Goal: Task Accomplishment & Management: Use online tool/utility

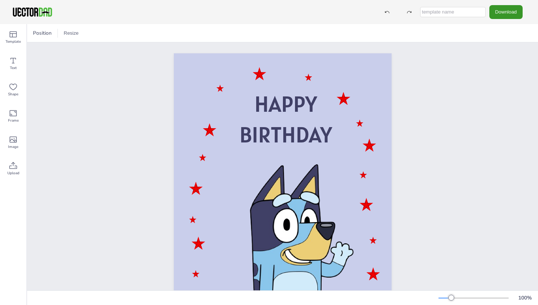
click at [512, 7] on button "Download" at bounding box center [505, 12] width 33 height 14
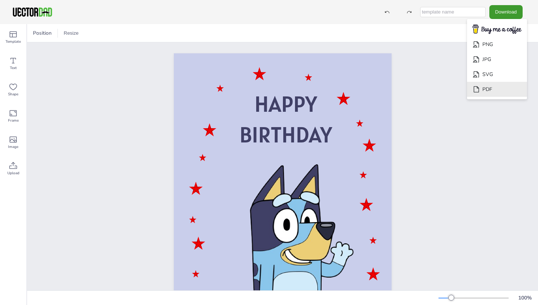
click at [498, 93] on li "PDF" at bounding box center [497, 89] width 60 height 15
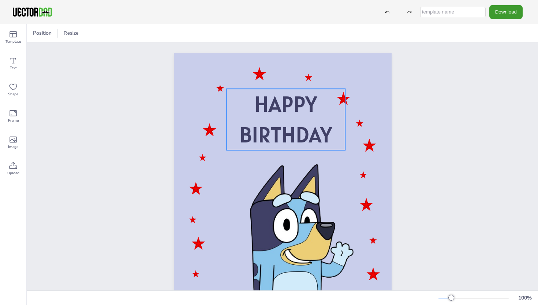
click at [289, 133] on span "BIRTHDAY" at bounding box center [285, 135] width 93 height 28
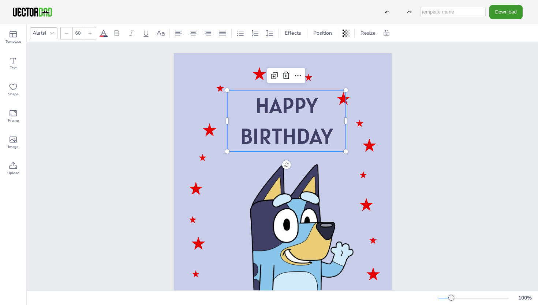
click at [309, 135] on span "BIRTHDAY" at bounding box center [286, 136] width 93 height 28
click at [309, 135] on span "BIRTHDAY" at bounding box center [286, 138] width 93 height 28
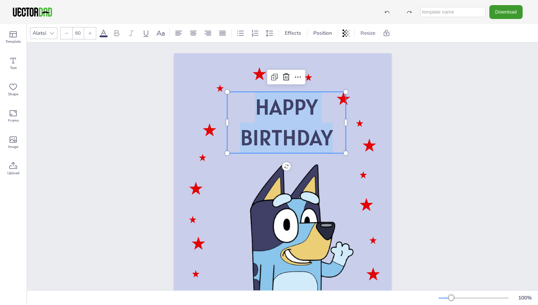
drag, startPoint x: 331, startPoint y: 139, endPoint x: 249, endPoint y: 116, distance: 85.6
click at [249, 116] on div "HAPPY BIRTHDAY" at bounding box center [286, 122] width 118 height 61
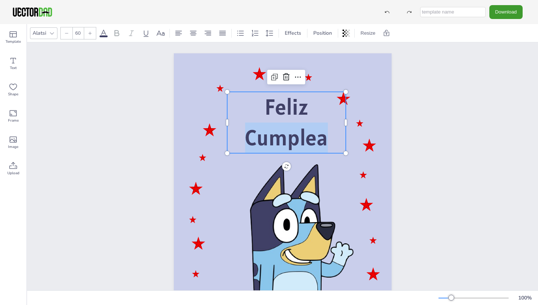
drag, startPoint x: 327, startPoint y: 132, endPoint x: 246, endPoint y: 131, distance: 81.2
click at [246, 131] on p "Feliz Cumplea" at bounding box center [286, 122] width 118 height 61
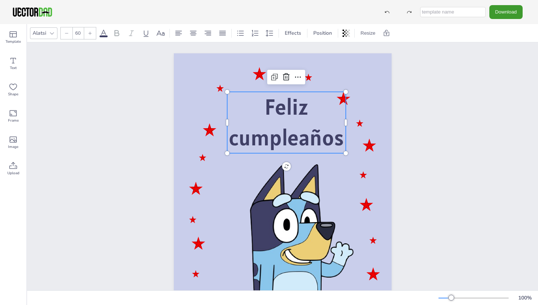
click at [234, 143] on span "Feliz cumpleaños" at bounding box center [286, 122] width 115 height 59
click at [342, 142] on span "Feliz Cumpleaños" at bounding box center [286, 122] width 117 height 59
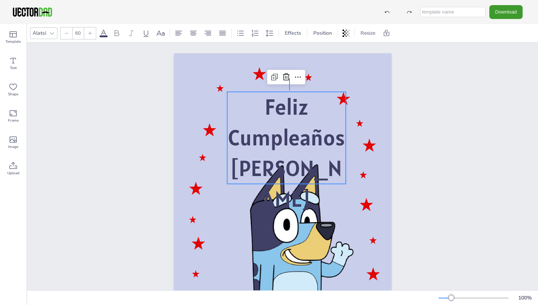
drag, startPoint x: 289, startPoint y: 91, endPoint x: 288, endPoint y: 83, distance: 8.1
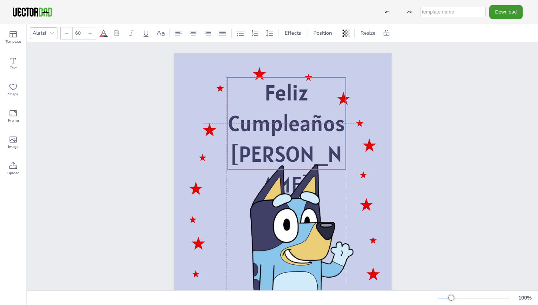
drag, startPoint x: 290, startPoint y: 127, endPoint x: 289, endPoint y: 112, distance: 15.4
click at [289, 112] on span "Feliz Cumpleaños" at bounding box center [286, 108] width 117 height 59
click at [329, 160] on p "[PERSON_NAME]" at bounding box center [286, 169] width 118 height 61
click at [324, 157] on p "[PERSON_NAME]" at bounding box center [286, 169] width 118 height 61
click at [320, 155] on span "[PERSON_NAME]" at bounding box center [286, 169] width 112 height 59
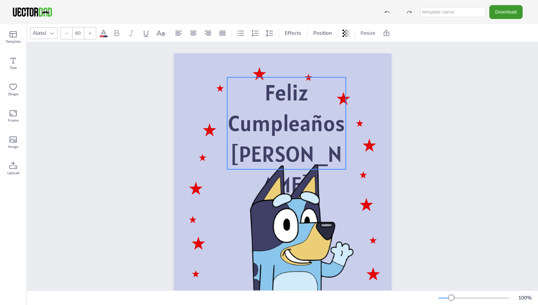
click at [321, 155] on p "[PERSON_NAME]" at bounding box center [286, 169] width 118 height 61
click at [317, 155] on span "[PERSON_NAME]" at bounding box center [286, 169] width 112 height 59
click at [17, 89] on icon at bounding box center [13, 87] width 9 height 9
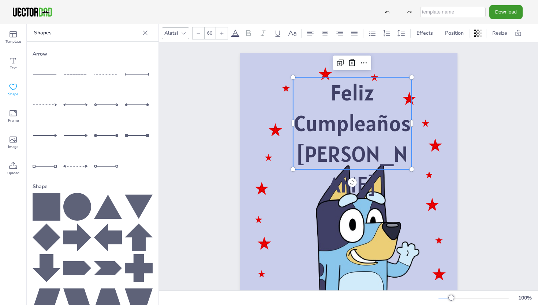
scroll to position [44, 0]
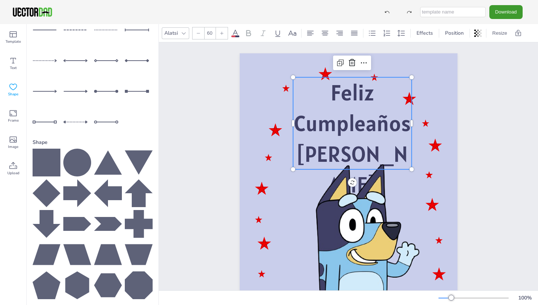
click at [396, 155] on p "[PERSON_NAME]" at bounding box center [352, 169] width 118 height 61
click at [383, 155] on span "[PERSON_NAME]" at bounding box center [352, 169] width 112 height 59
click at [385, 158] on span "[PERSON_NAME]" at bounding box center [352, 169] width 112 height 59
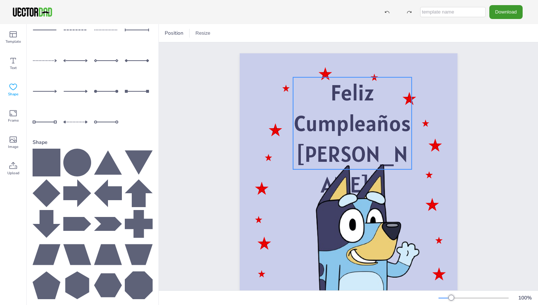
scroll to position [82, 0]
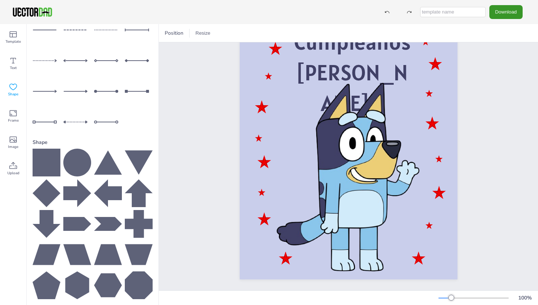
click at [500, 18] on button "Download" at bounding box center [505, 12] width 33 height 14
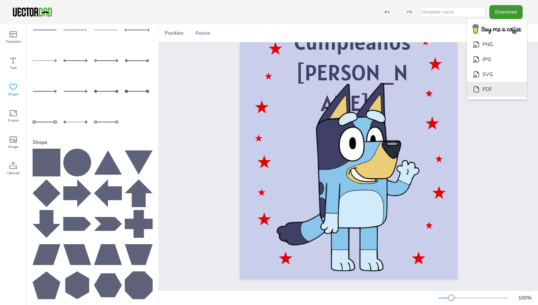
click at [506, 89] on li "PDF" at bounding box center [497, 89] width 60 height 15
